Goal: Find specific page/section: Find specific page/section

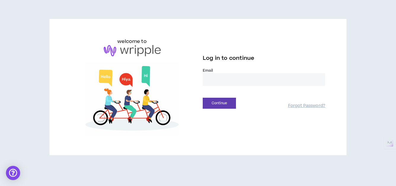
click at [255, 79] on input "email" at bounding box center [264, 79] width 123 height 13
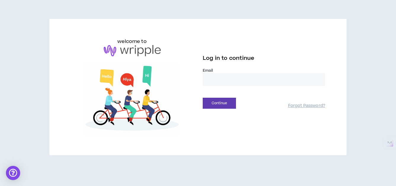
type input "**********"
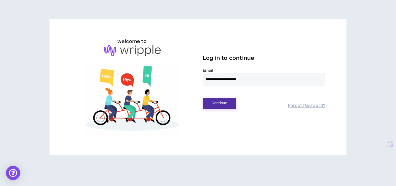
click at [213, 104] on button "Continue" at bounding box center [219, 103] width 33 height 11
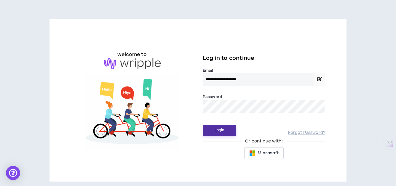
click at [216, 129] on button "Login" at bounding box center [219, 130] width 33 height 11
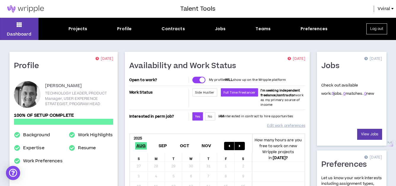
click at [332, 93] on link "3" at bounding box center [333, 93] width 2 height 5
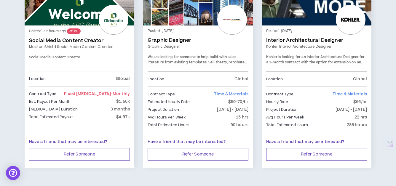
scroll to position [142, 0]
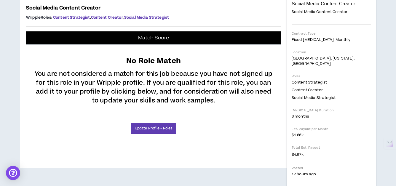
scroll to position [115, 0]
